Goal: Task Accomplishment & Management: Complete application form

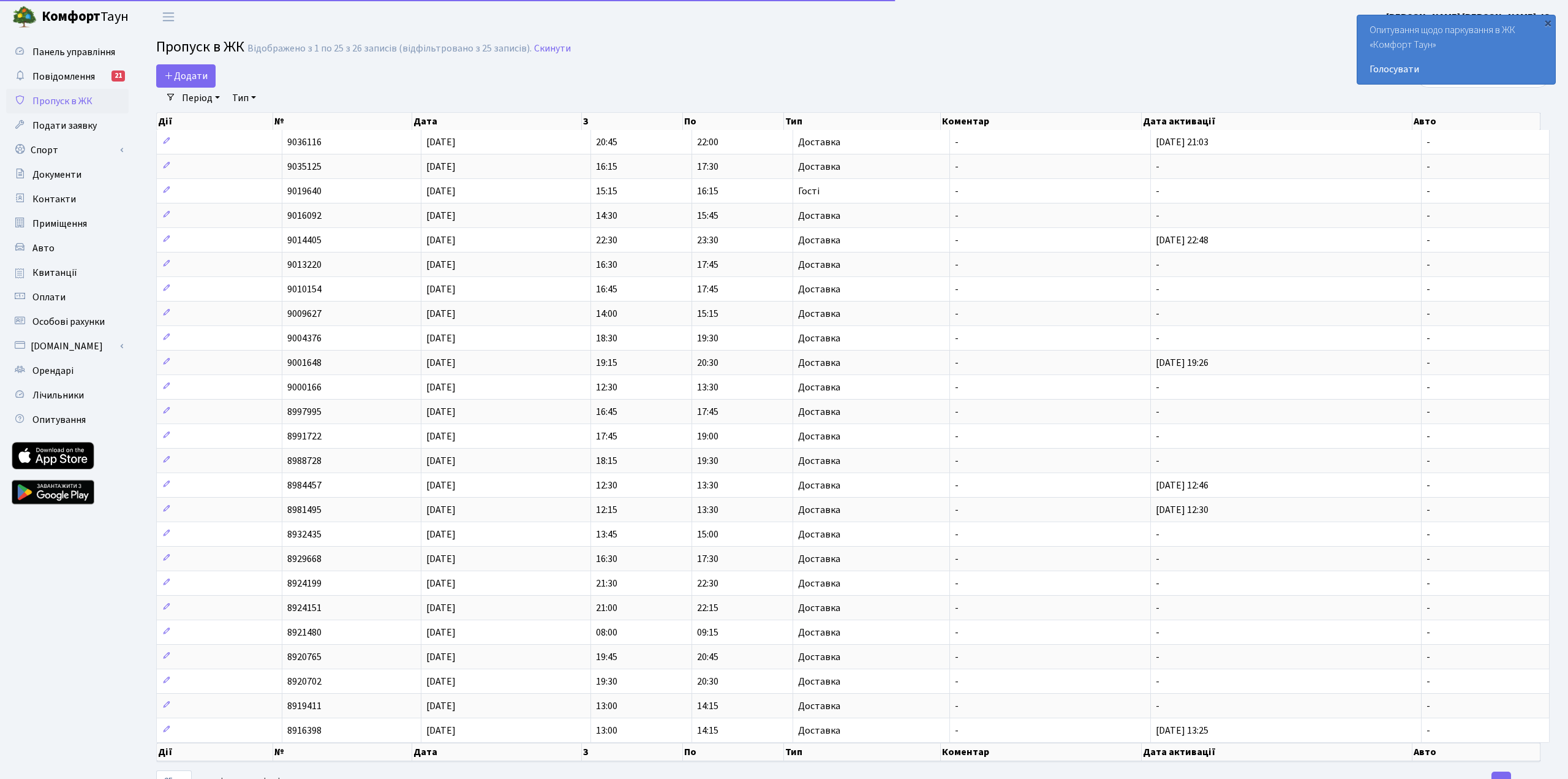
select select "25"
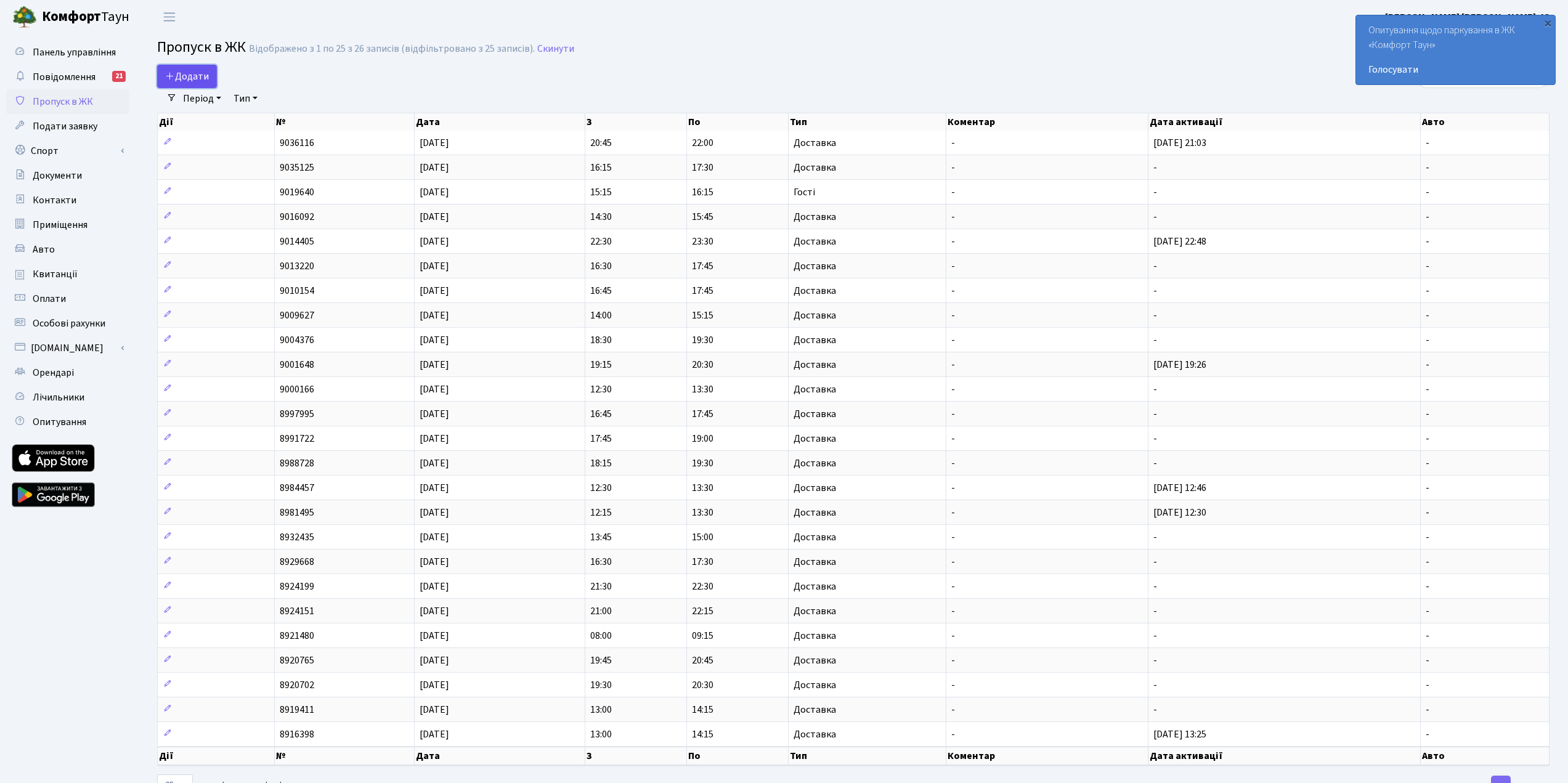
drag, startPoint x: 191, startPoint y: 73, endPoint x: 211, endPoint y: 76, distance: 20.2
click at [191, 73] on span "Додати" at bounding box center [187, 76] width 44 height 14
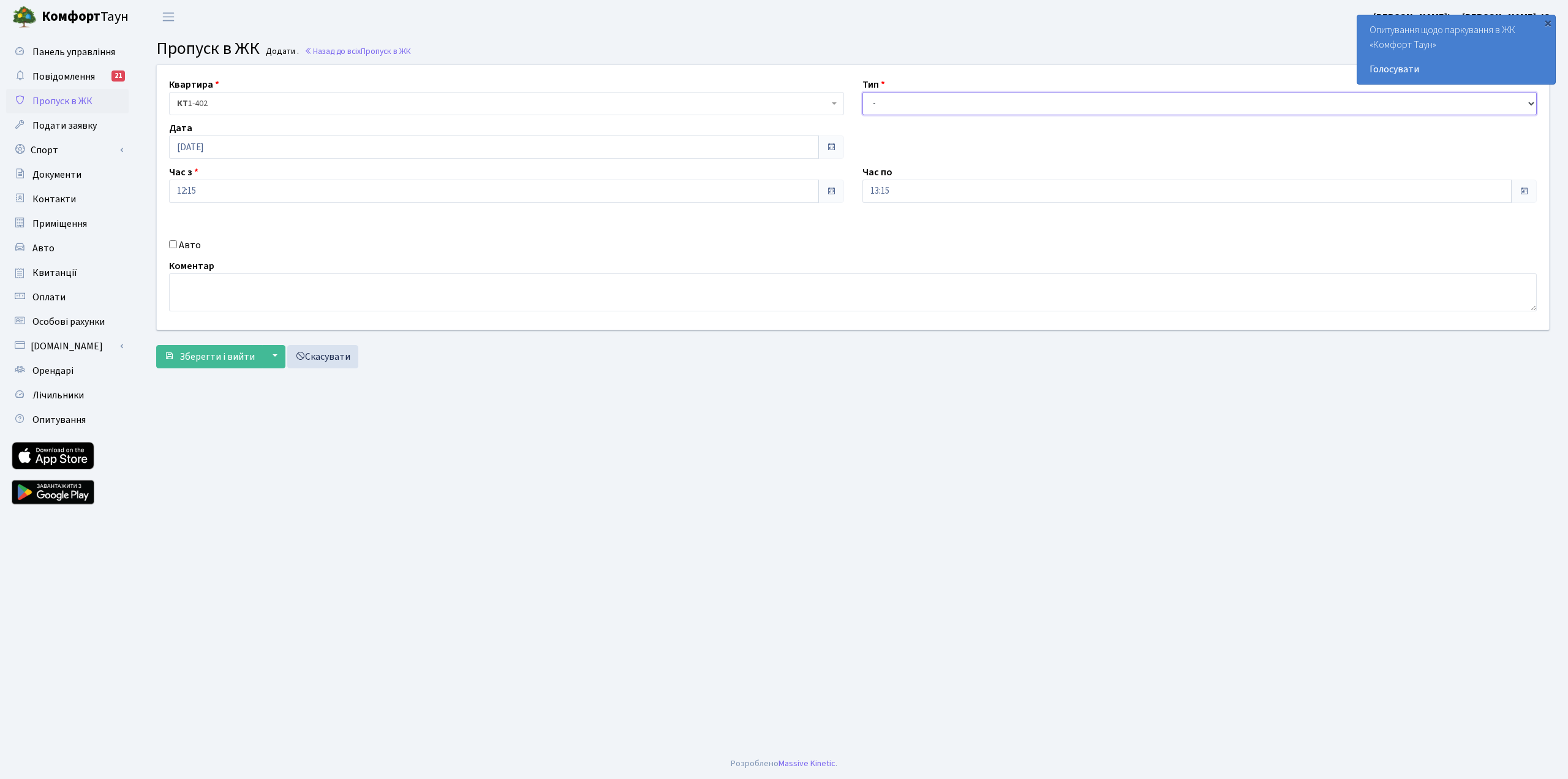
click at [985, 104] on select "- Доставка Таксі Гості Сервіс" at bounding box center [1200, 104] width 675 height 23
select select "1"
click at [863, 92] on select "- Доставка Таксі Гості Сервіс" at bounding box center [1200, 104] width 675 height 23
click at [205, 363] on span "Зберегти і вийти" at bounding box center [217, 356] width 75 height 14
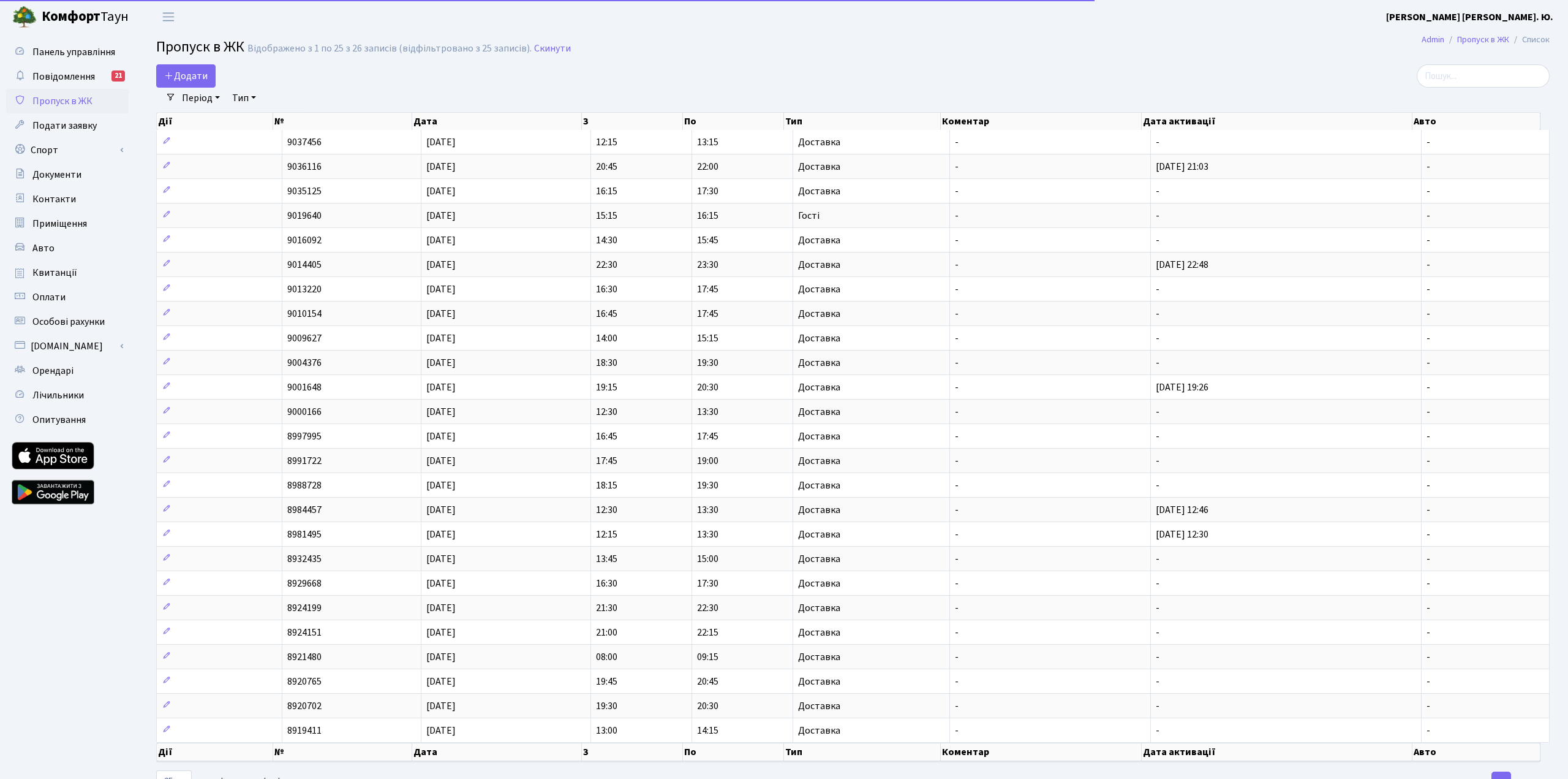
select select "25"
